Goal: Task Accomplishment & Management: Manage account settings

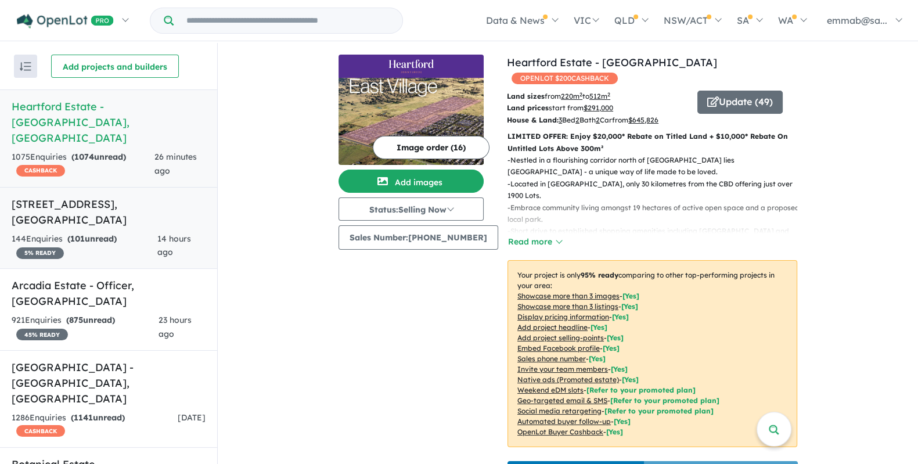
click at [116, 232] on div "144 Enquir ies ( 101 unread) 5 % READY" at bounding box center [85, 246] width 146 height 28
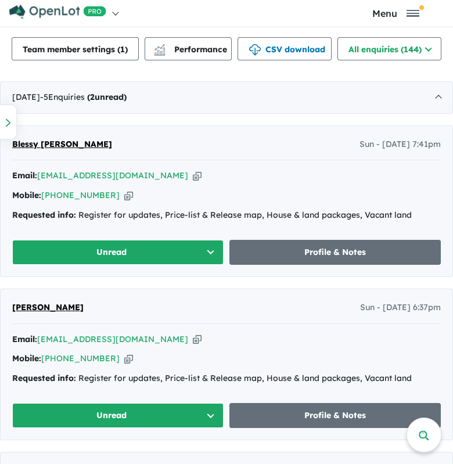
scroll to position [474, 0]
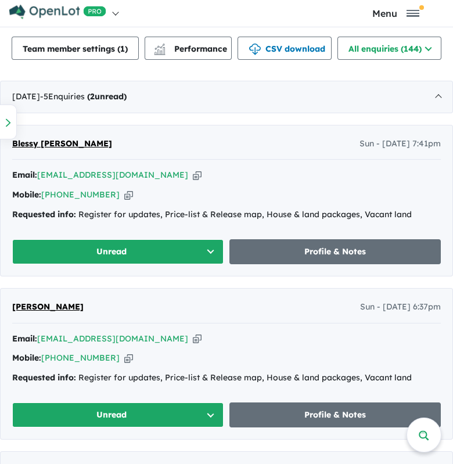
click at [124, 201] on icon "button" at bounding box center [128, 195] width 9 height 12
drag, startPoint x: 153, startPoint y: 193, endPoint x: 189, endPoint y: 206, distance: 38.4
click at [193, 181] on icon "button" at bounding box center [197, 175] width 9 height 12
click at [168, 264] on button "Unread" at bounding box center [117, 251] width 211 height 25
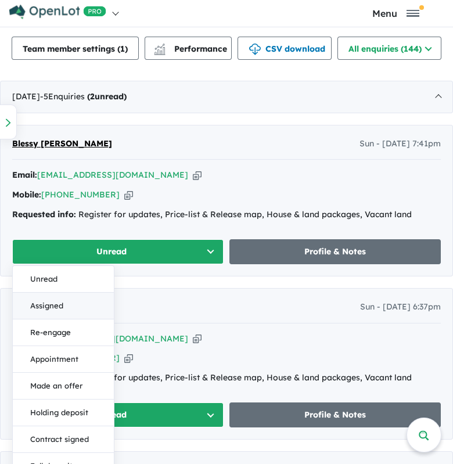
click at [87, 319] on button "Assigned" at bounding box center [63, 306] width 101 height 27
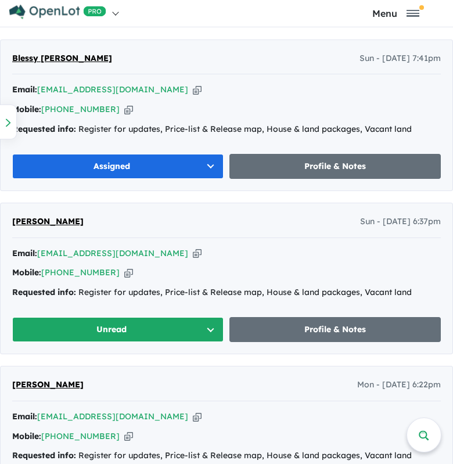
scroll to position [563, 0]
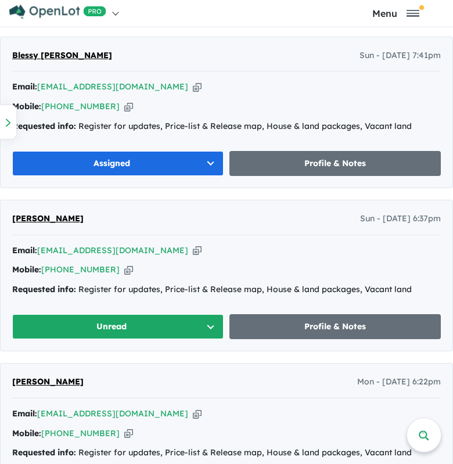
click at [193, 257] on icon "button" at bounding box center [197, 251] width 9 height 12
click at [118, 277] on div "Mobile: [PHONE_NUMBER] Copied!" at bounding box center [226, 270] width 429 height 14
click at [124, 276] on icon "button" at bounding box center [128, 270] width 9 height 12
click at [193, 257] on icon "button" at bounding box center [197, 251] width 9 height 12
click at [107, 339] on button "Unread" at bounding box center [117, 326] width 211 height 25
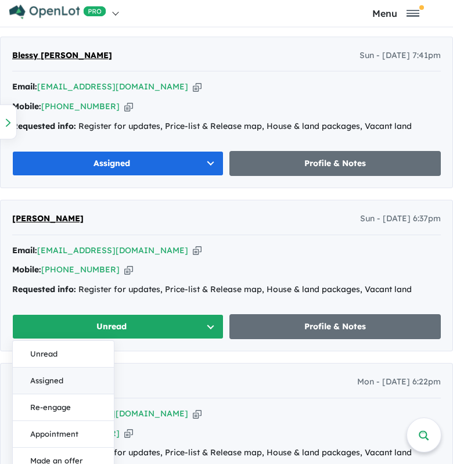
click at [48, 394] on button "Assigned" at bounding box center [63, 381] width 101 height 27
